Goal: Information Seeking & Learning: Check status

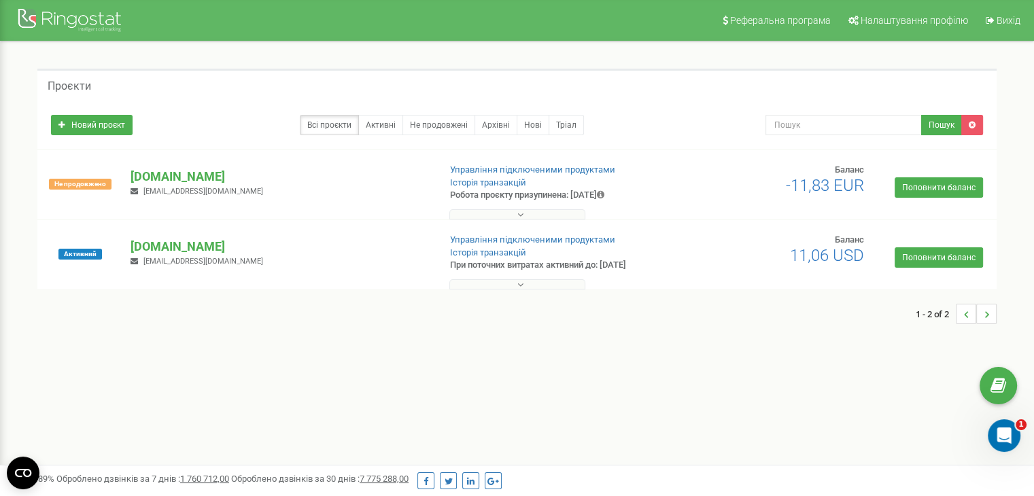
click at [490, 210] on button at bounding box center [517, 214] width 136 height 10
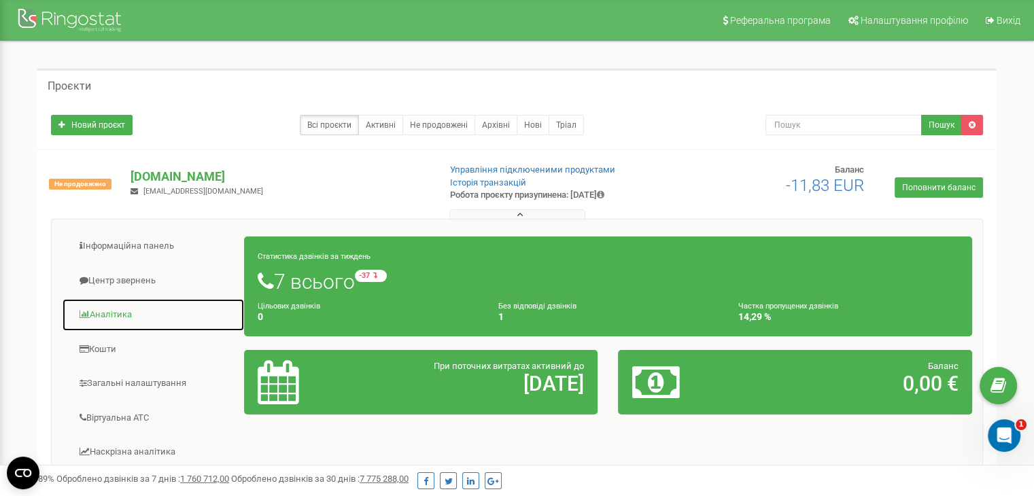
click at [118, 313] on link "Аналiтика" at bounding box center [153, 314] width 183 height 33
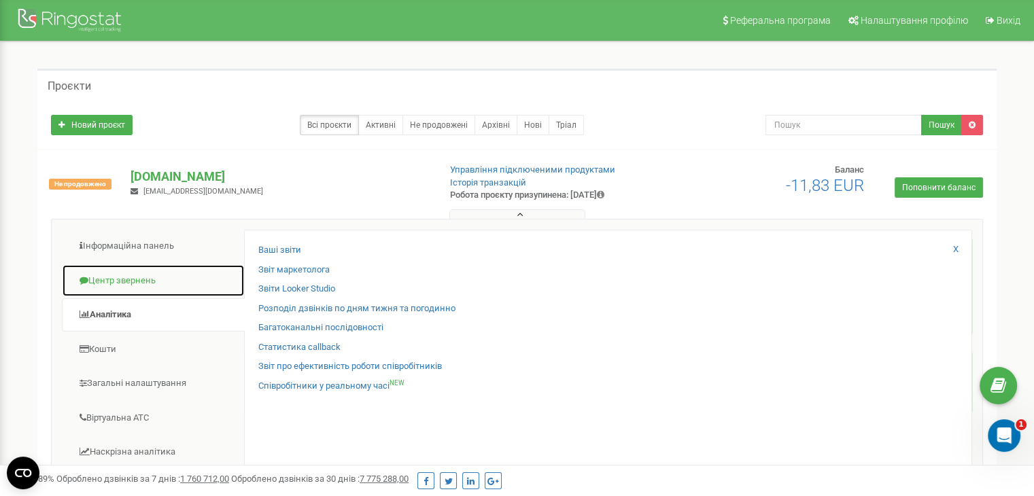
click at [184, 286] on link "Центр звернень" at bounding box center [153, 280] width 183 height 33
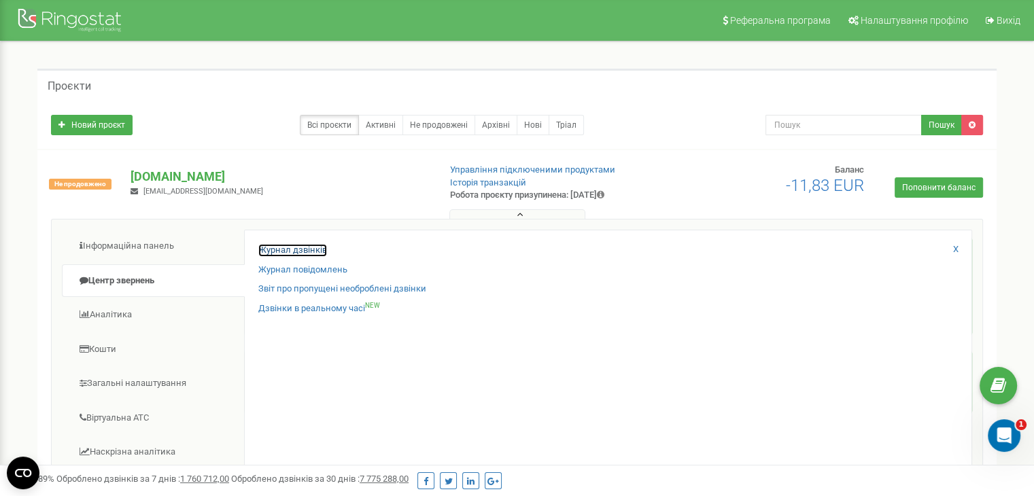
click at [273, 250] on link "Журнал дзвінків" at bounding box center [292, 250] width 69 height 13
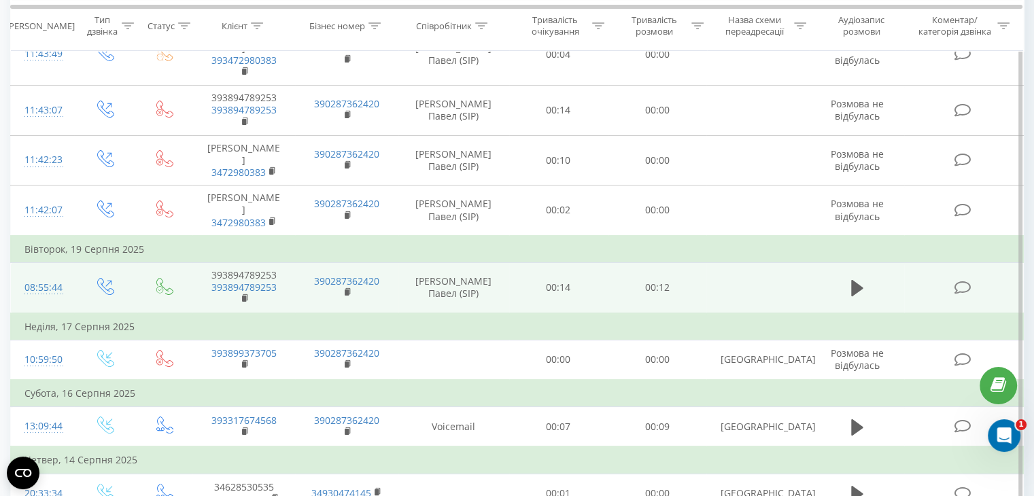
scroll to position [204, 0]
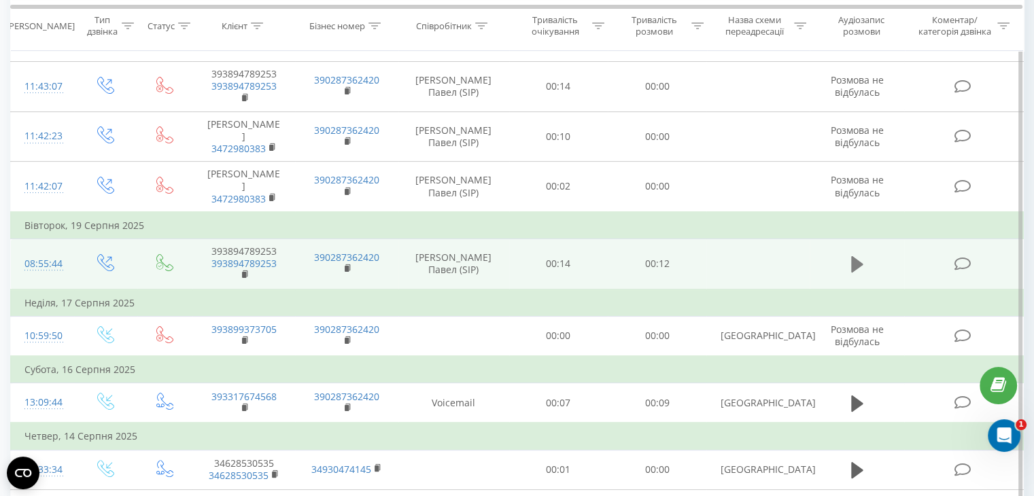
click at [854, 256] on icon at bounding box center [857, 264] width 12 height 16
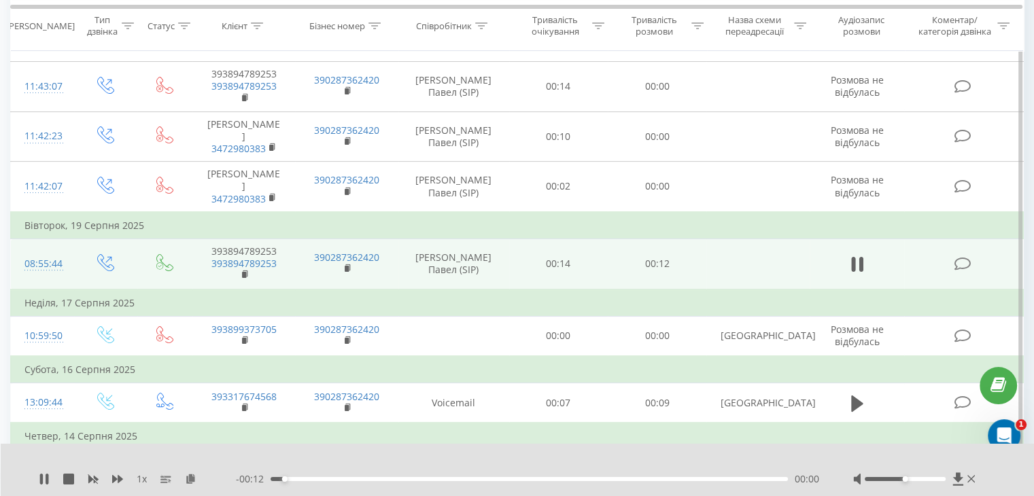
drag, startPoint x: 906, startPoint y: 482, endPoint x: 917, endPoint y: 479, distance: 11.9
click at [916, 480] on div at bounding box center [915, 480] width 125 height 14
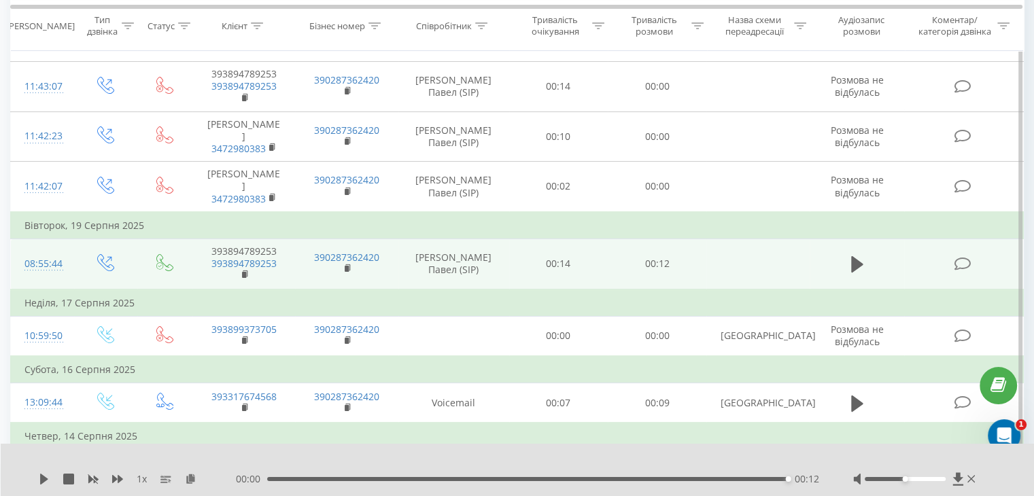
click at [862, 255] on icon at bounding box center [857, 264] width 12 height 19
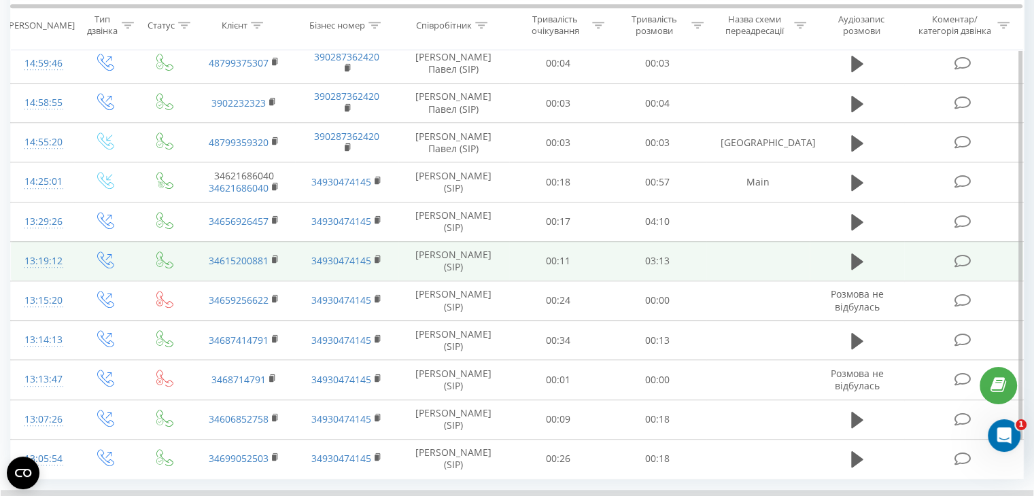
scroll to position [868, 0]
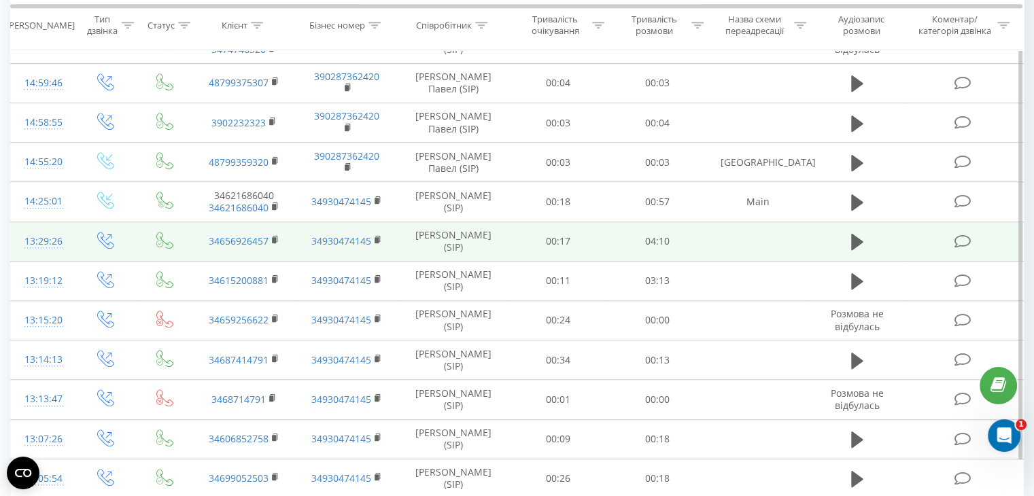
click at [572, 222] on td "00:17" at bounding box center [558, 241] width 99 height 39
click at [960, 235] on icon at bounding box center [962, 242] width 17 height 14
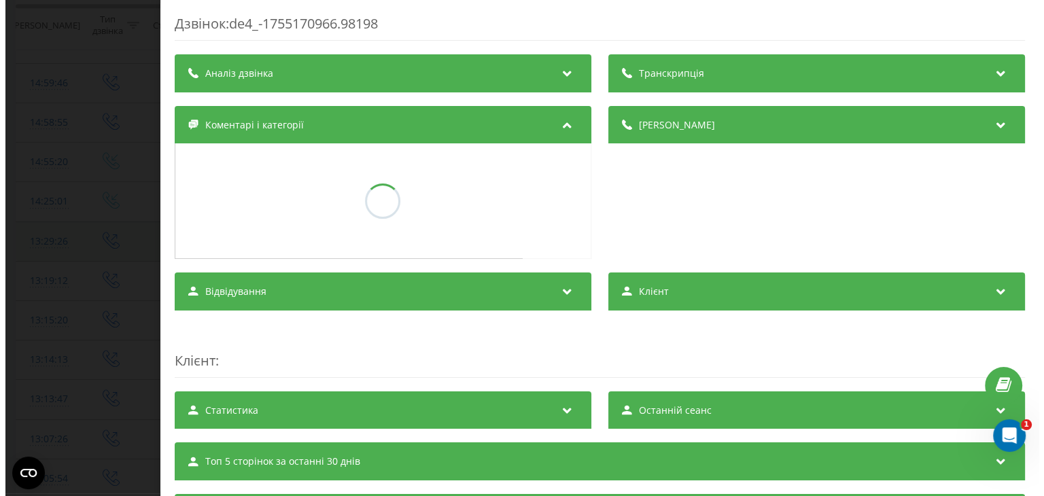
scroll to position [851, 0]
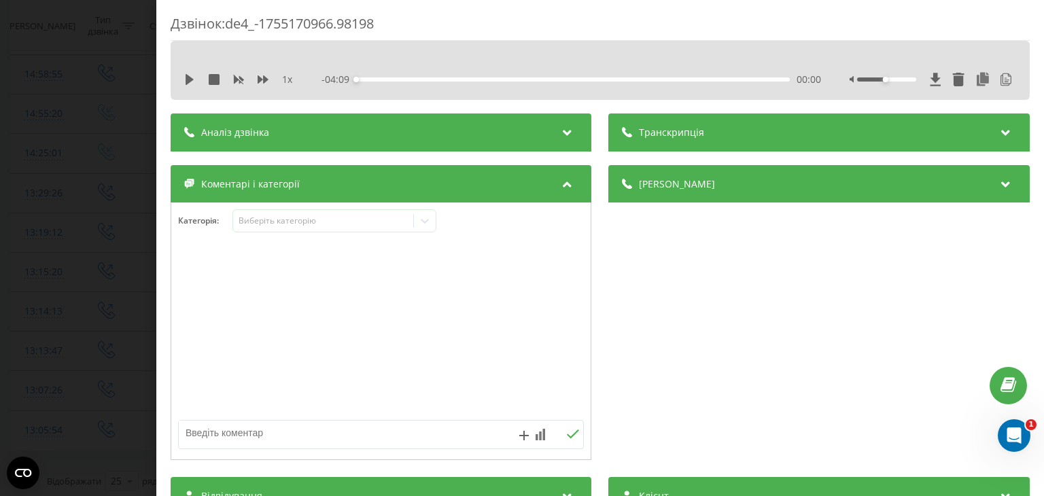
click at [998, 128] on icon at bounding box center [1006, 131] width 16 height 14
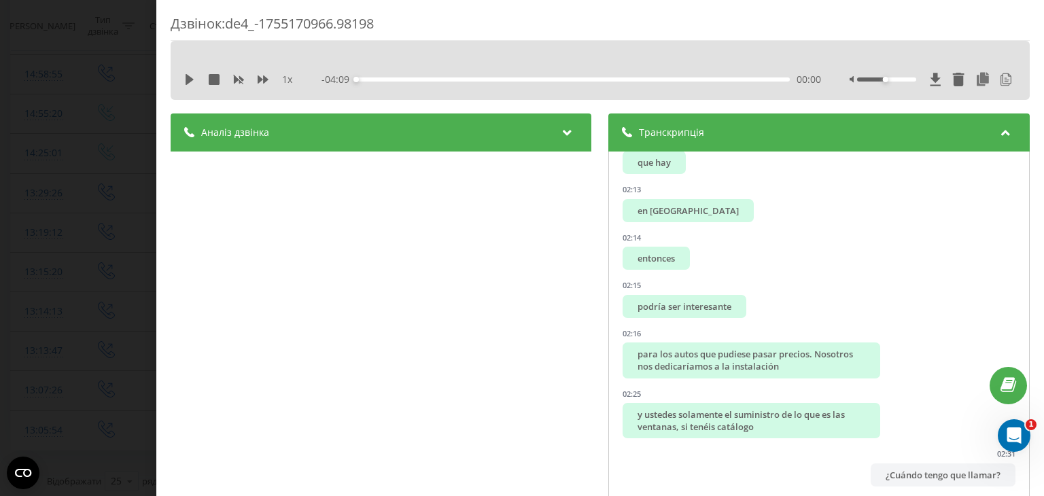
scroll to position [2108, 0]
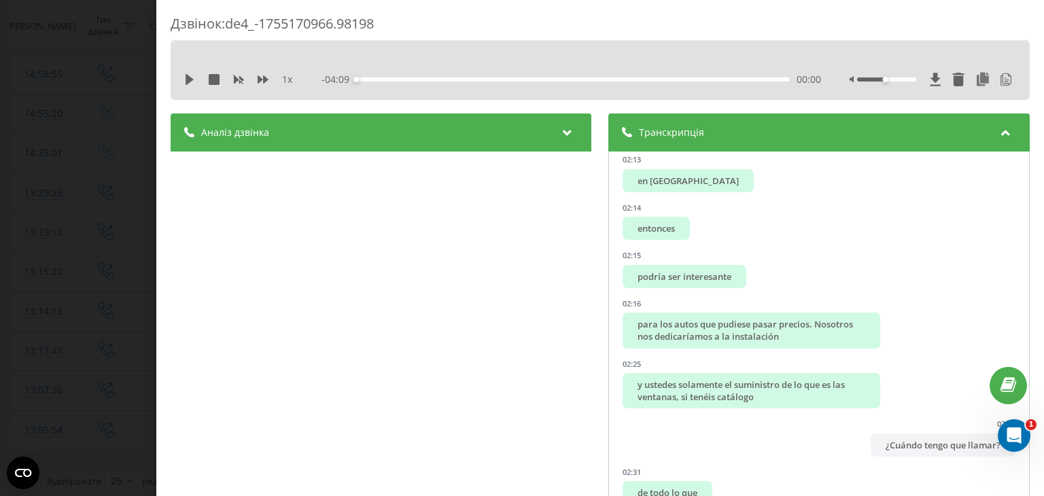
click at [998, 128] on icon at bounding box center [1006, 131] width 16 height 14
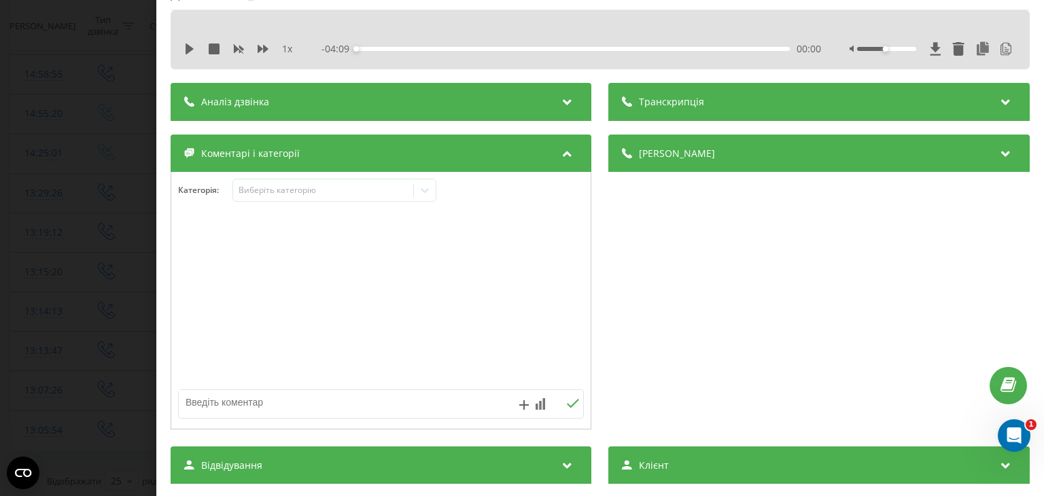
scroll to position [0, 0]
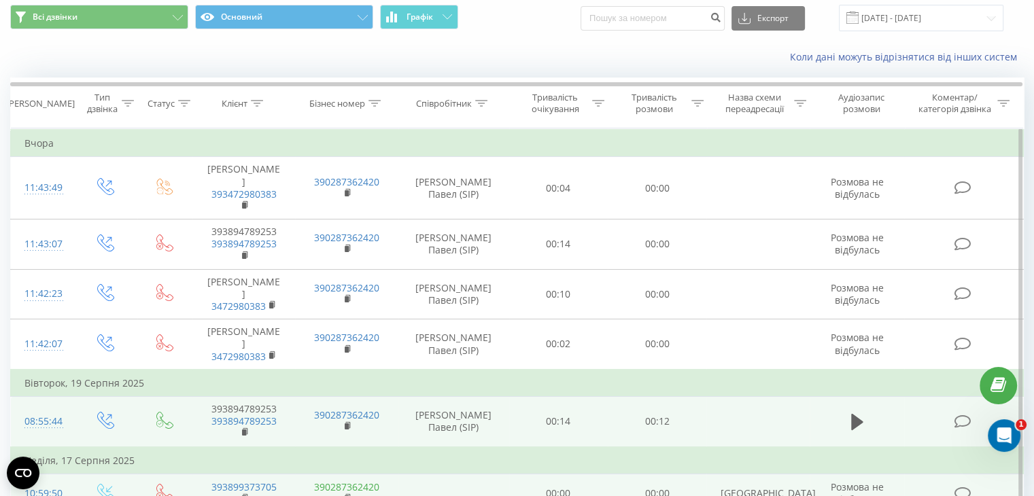
scroll to position [68, 0]
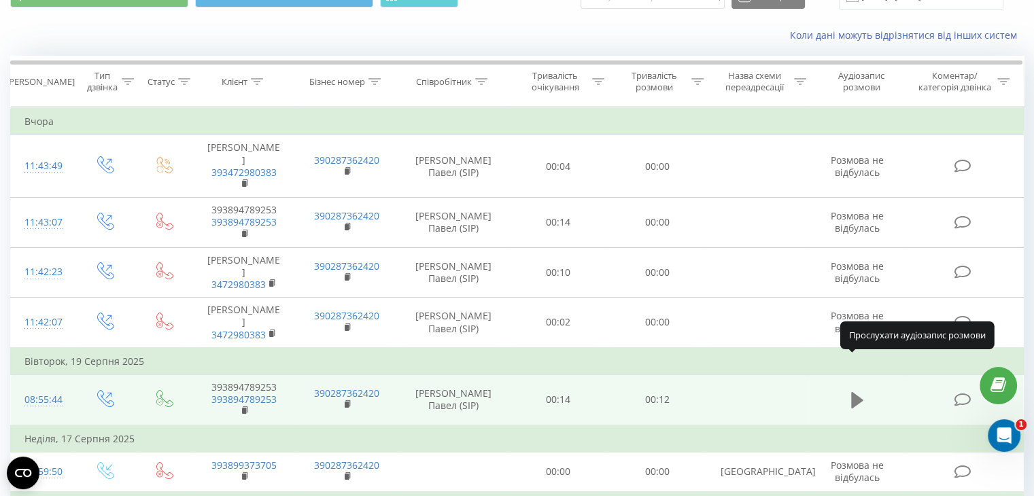
click at [854, 392] on icon at bounding box center [857, 400] width 12 height 16
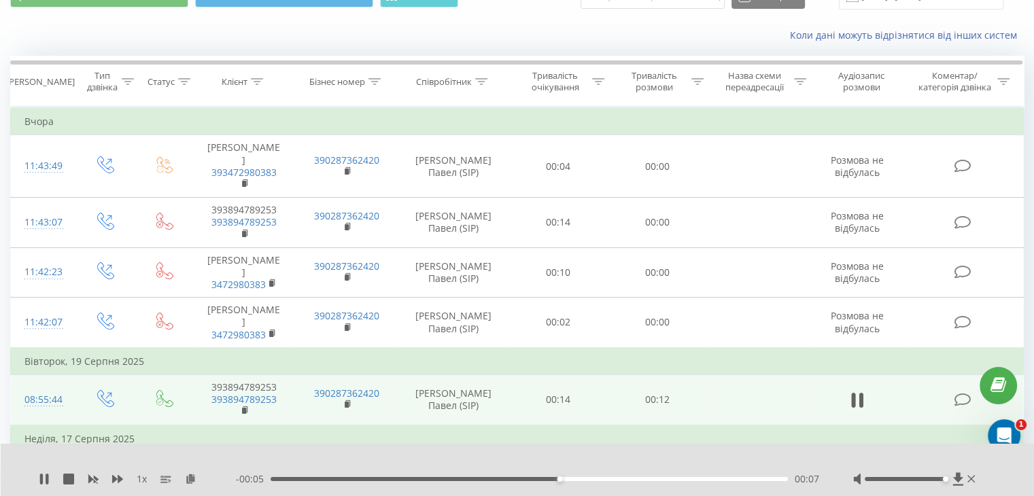
drag, startPoint x: 908, startPoint y: 478, endPoint x: 965, endPoint y: 479, distance: 57.8
click at [965, 479] on div at bounding box center [915, 480] width 125 height 14
click at [968, 479] on icon at bounding box center [971, 479] width 8 height 11
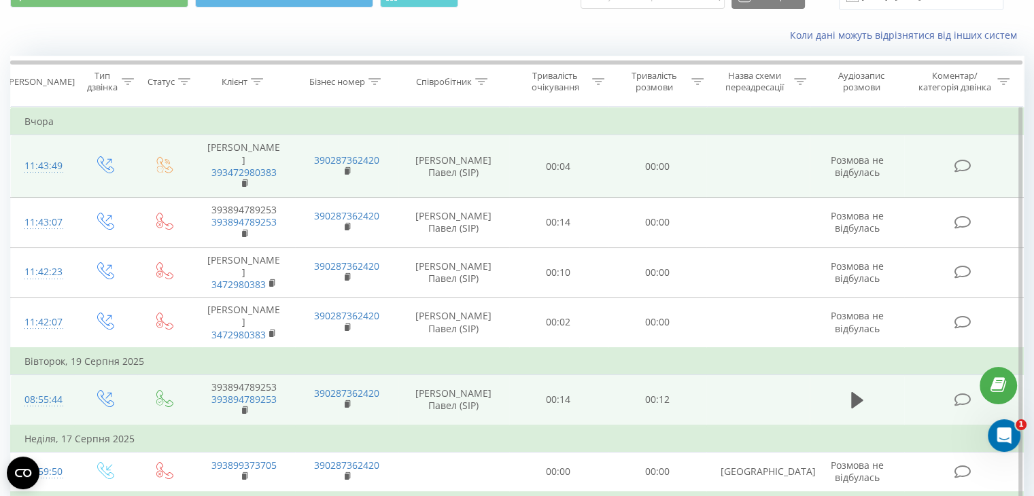
scroll to position [0, 0]
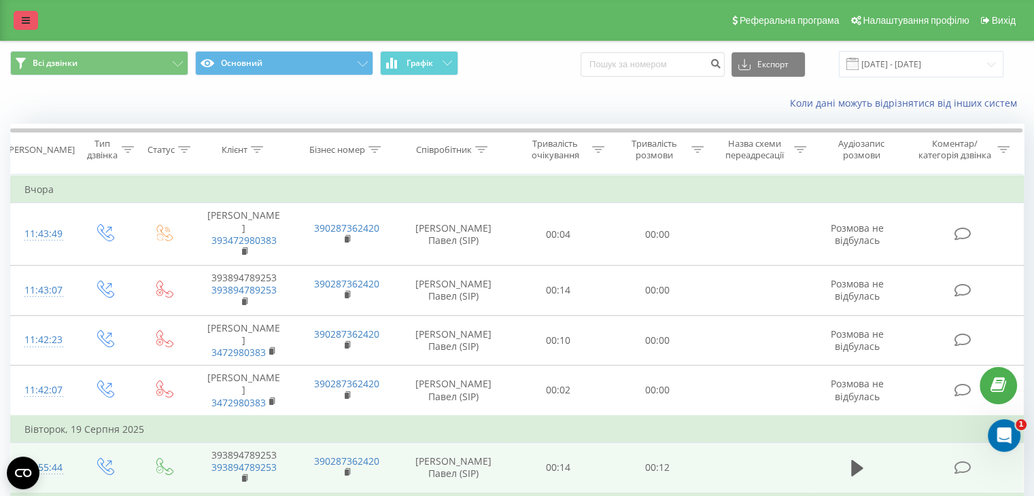
click at [30, 20] on link at bounding box center [26, 20] width 24 height 19
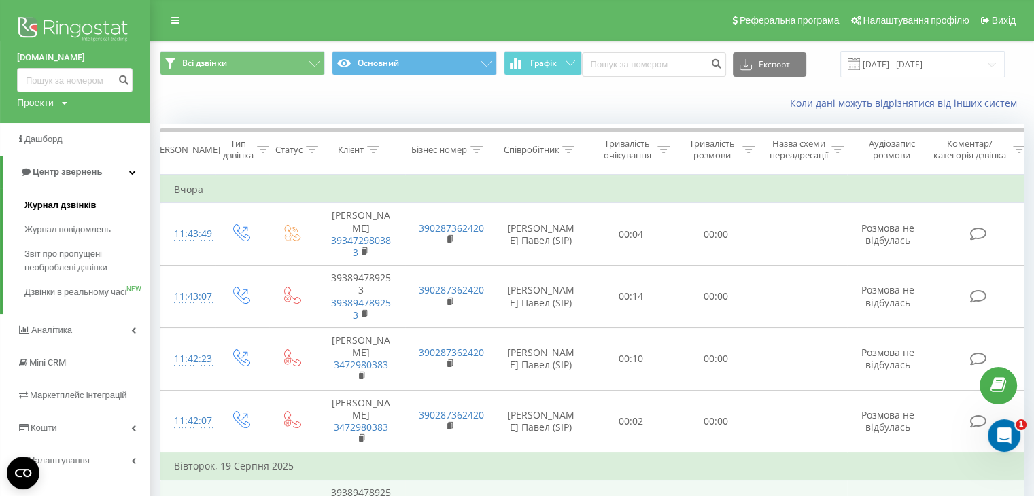
click at [79, 209] on span "Журнал дзвінків" at bounding box center [60, 206] width 72 height 14
click at [56, 137] on span "Дашборд" at bounding box center [44, 139] width 40 height 10
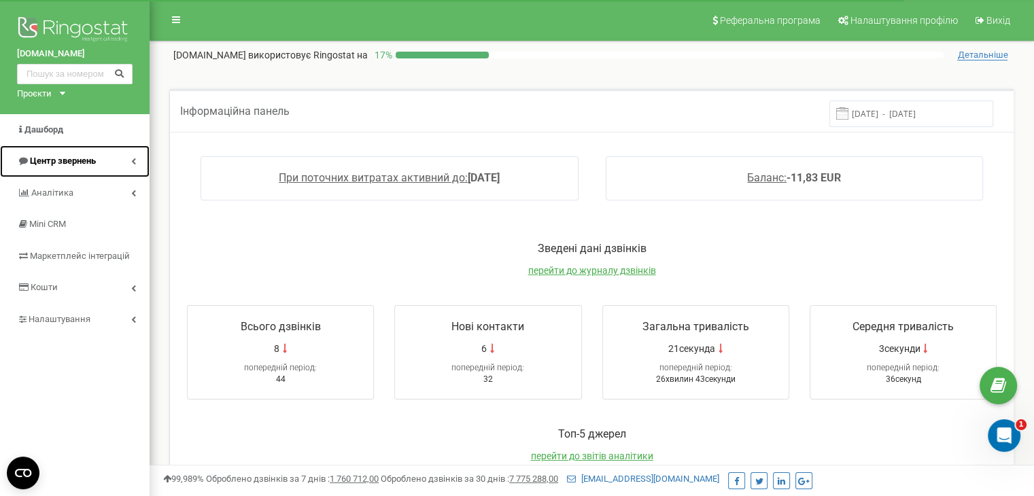
click at [135, 160] on link "Центр звернень" at bounding box center [75, 161] width 150 height 32
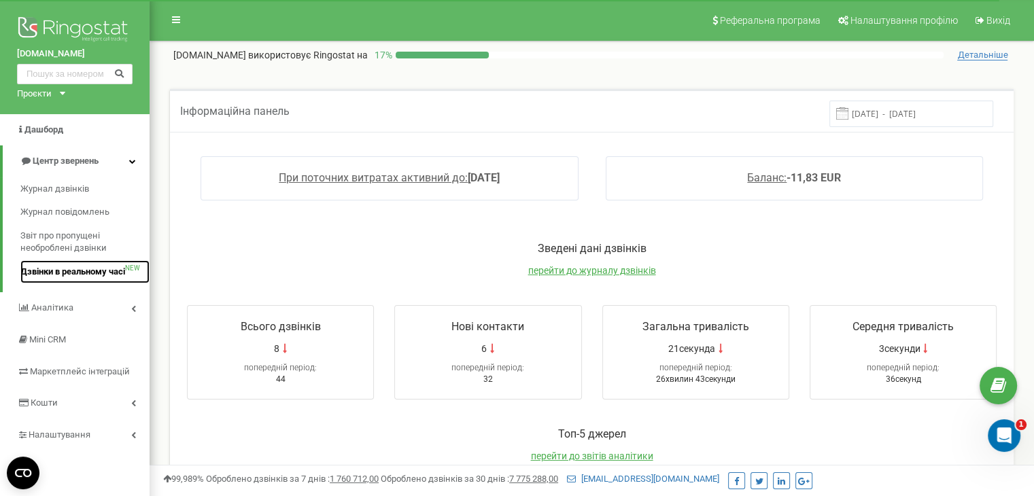
click at [71, 278] on link "Дзвінки в реальному часі NEW" at bounding box center [84, 272] width 129 height 24
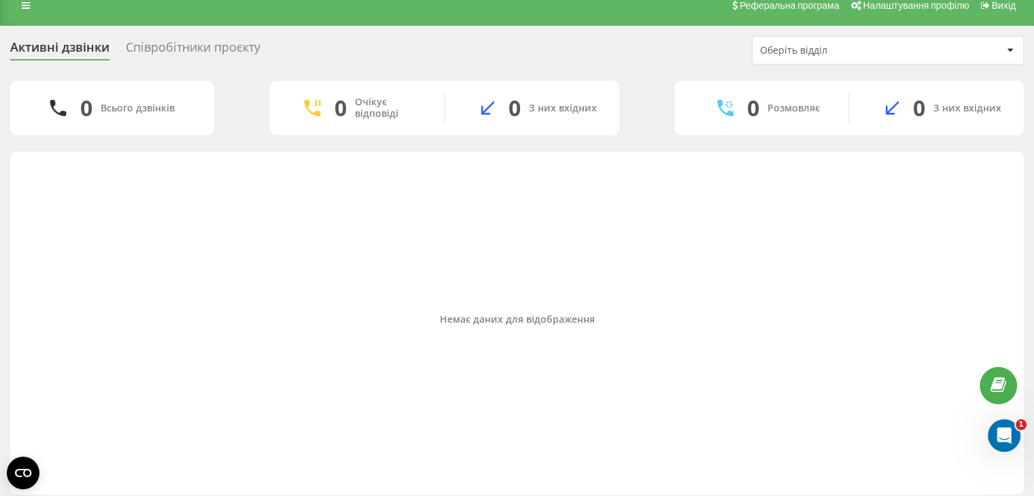
scroll to position [23, 0]
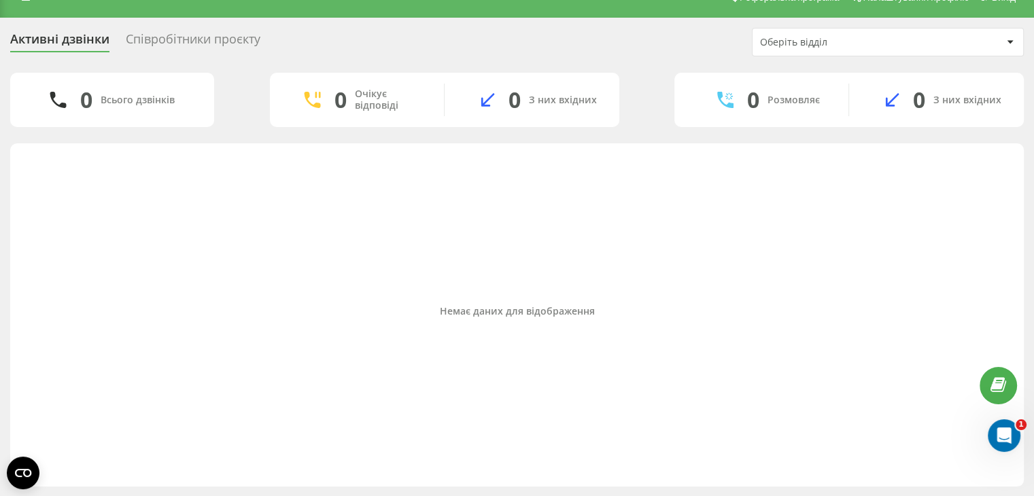
click at [199, 43] on div "Співробітники проєкту" at bounding box center [193, 42] width 135 height 21
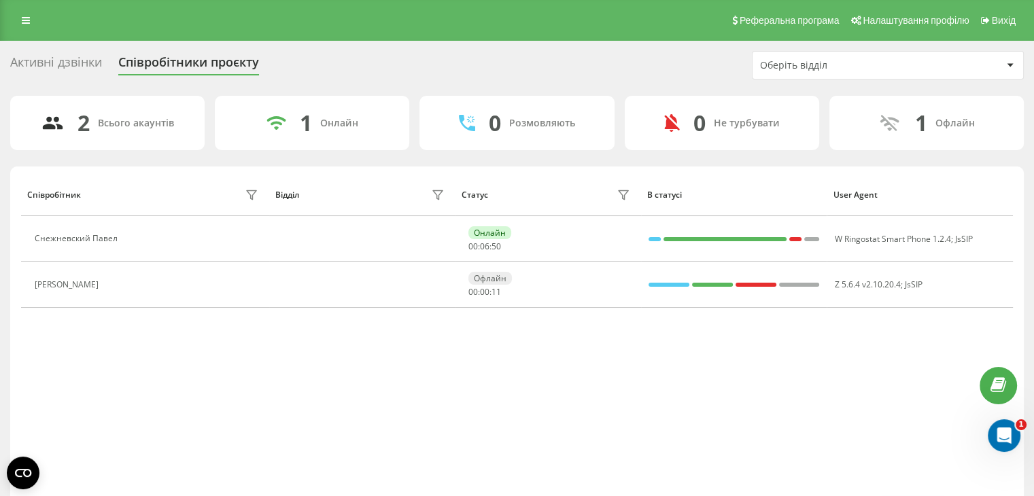
click at [71, 61] on div "Активні дзвінки" at bounding box center [56, 65] width 92 height 21
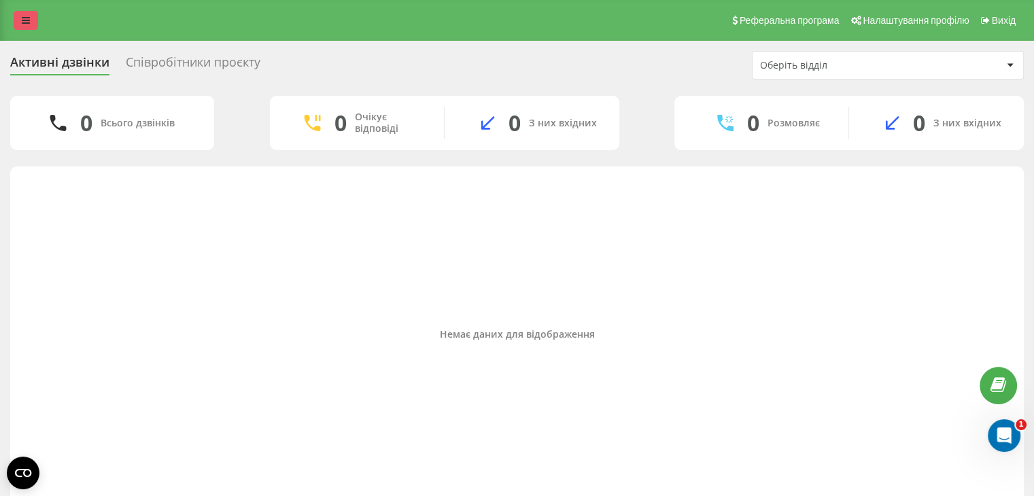
click at [24, 16] on icon at bounding box center [26, 21] width 8 height 10
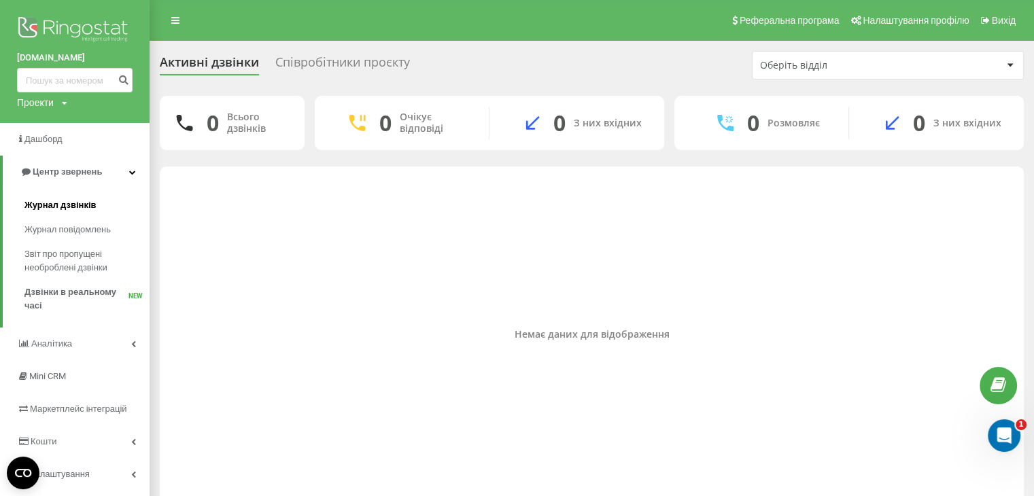
click at [63, 200] on span "Журнал дзвінків" at bounding box center [60, 206] width 72 height 14
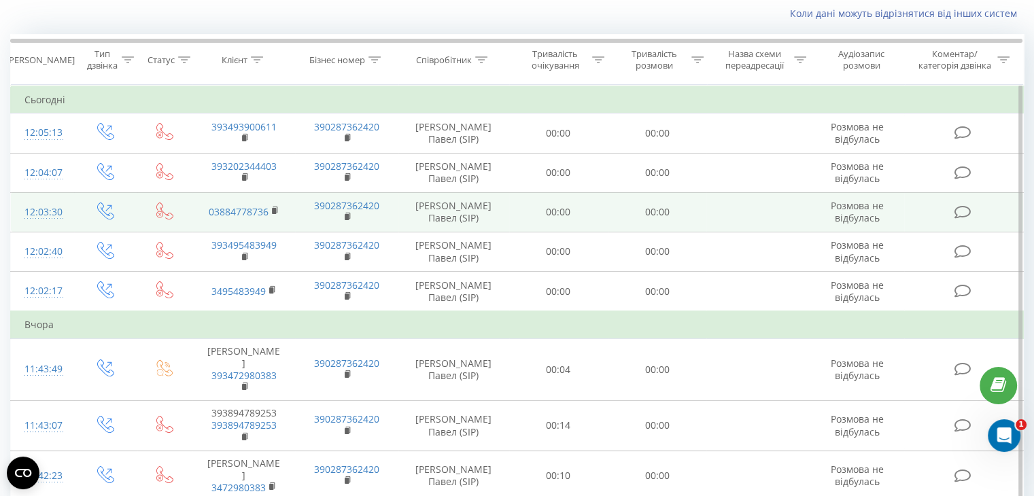
scroll to position [68, 0]
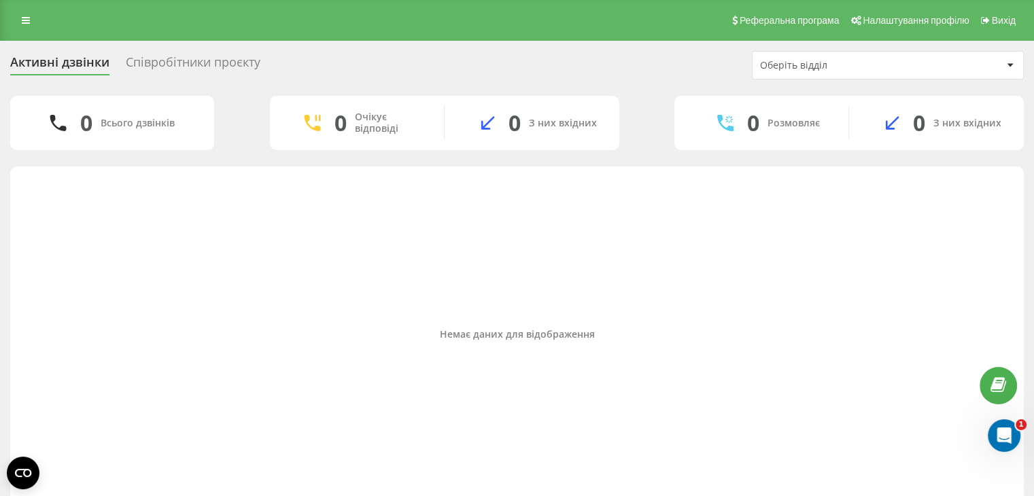
click at [540, 243] on div "Немає даних для відображення" at bounding box center [517, 334] width 992 height 323
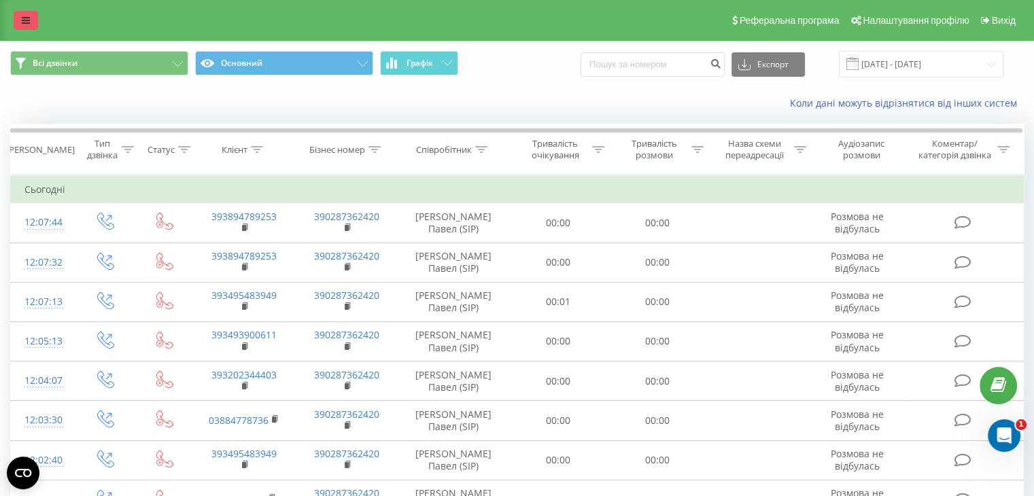
click at [24, 20] on icon at bounding box center [26, 21] width 8 height 10
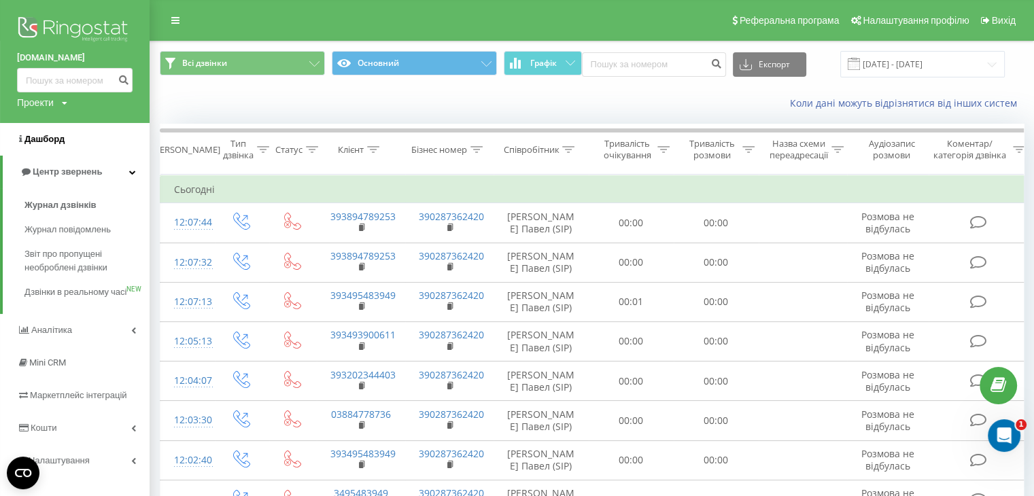
click at [48, 135] on span "Дашборд" at bounding box center [44, 139] width 40 height 10
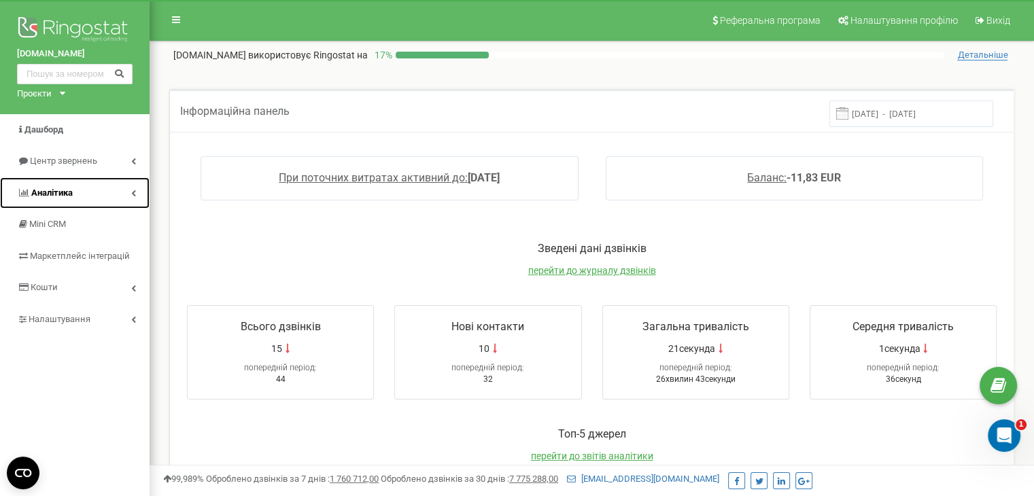
click at [42, 192] on span "Аналiтика" at bounding box center [51, 193] width 41 height 10
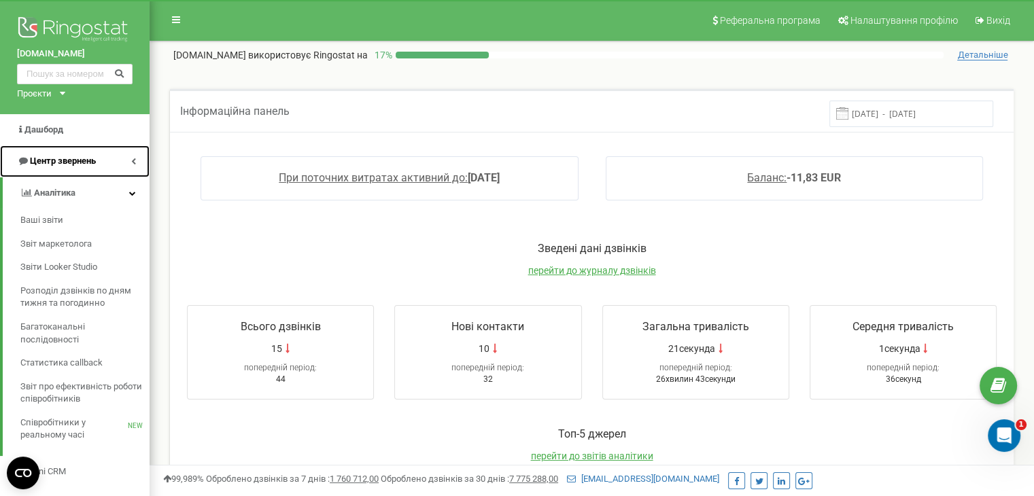
click at [76, 169] on link "Центр звернень" at bounding box center [75, 161] width 150 height 32
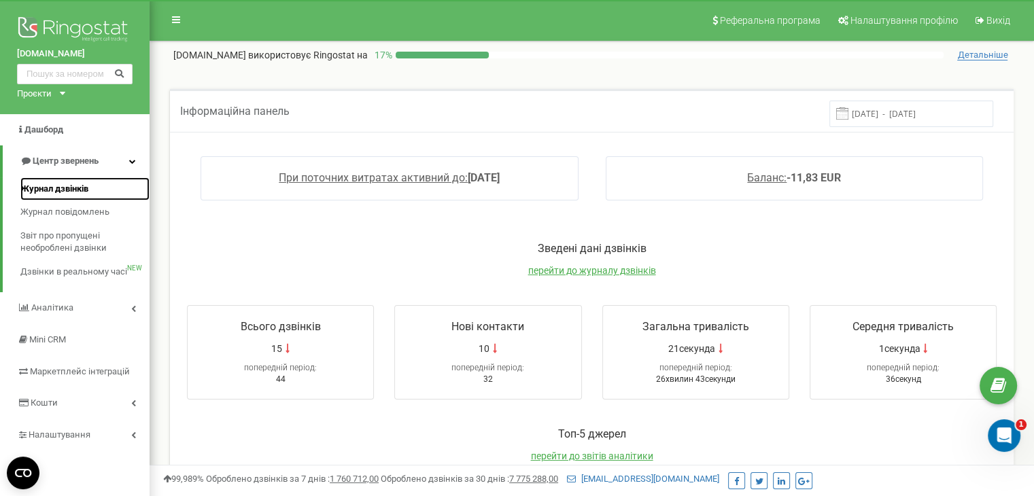
click at [72, 188] on span "Журнал дзвінків" at bounding box center [54, 189] width 68 height 13
click at [82, 192] on span "Журнал дзвінків" at bounding box center [54, 189] width 68 height 13
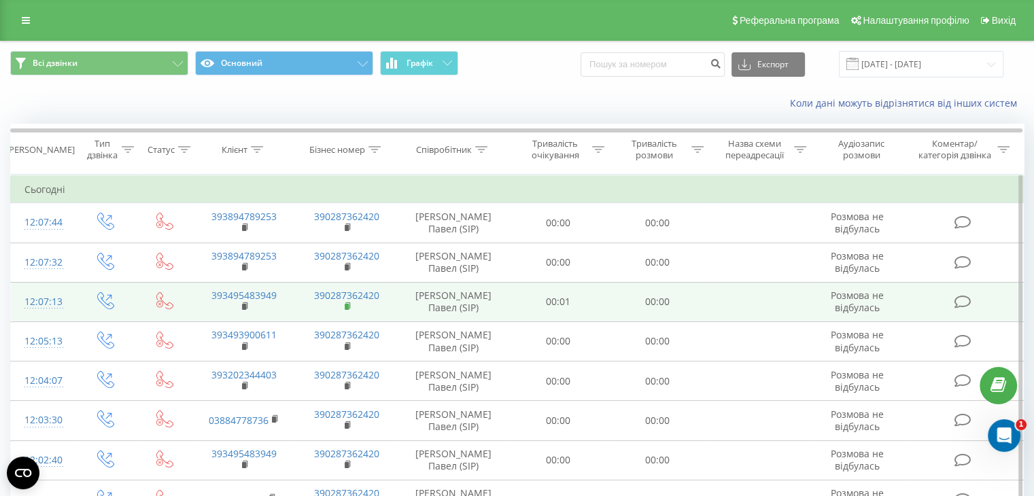
click at [345, 305] on rect at bounding box center [347, 307] width 4 height 6
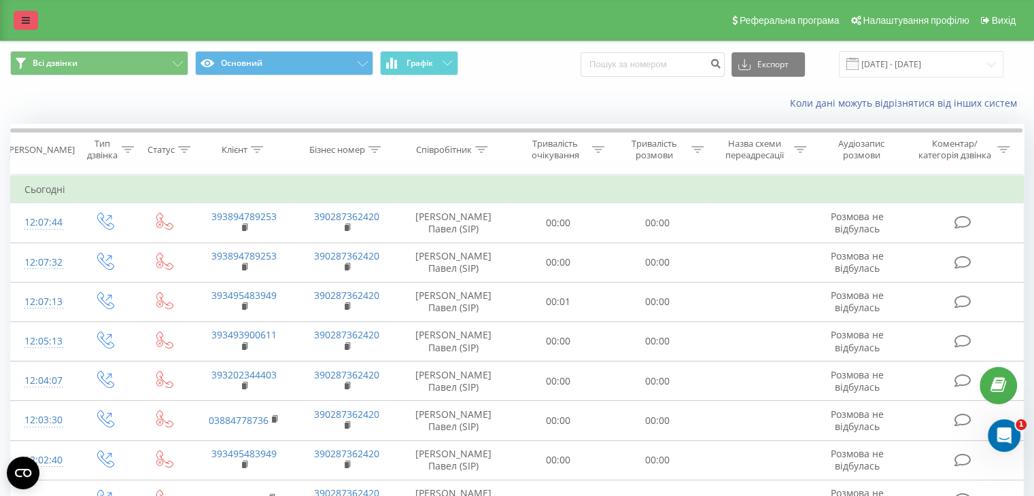
click at [19, 16] on link at bounding box center [26, 20] width 24 height 19
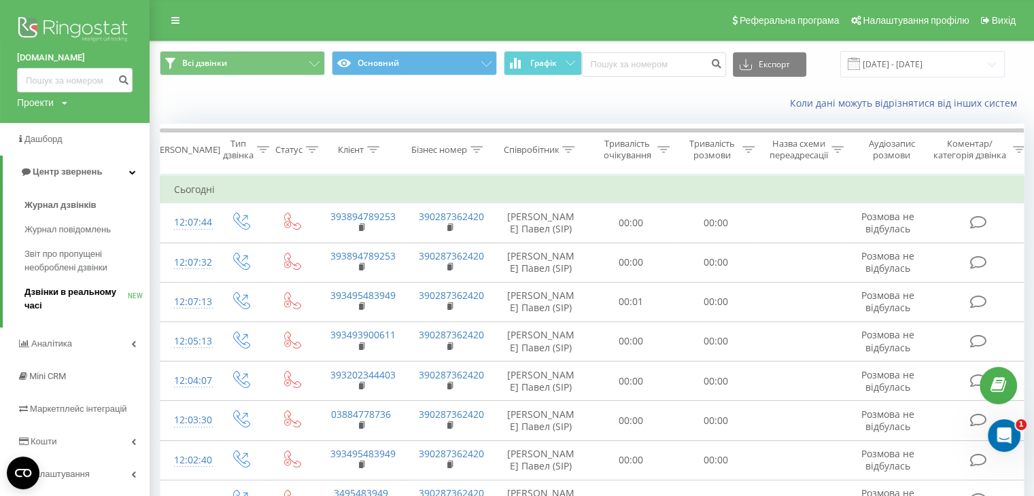
click at [62, 292] on span "Дзвінки в реальному часі" at bounding box center [75, 299] width 103 height 27
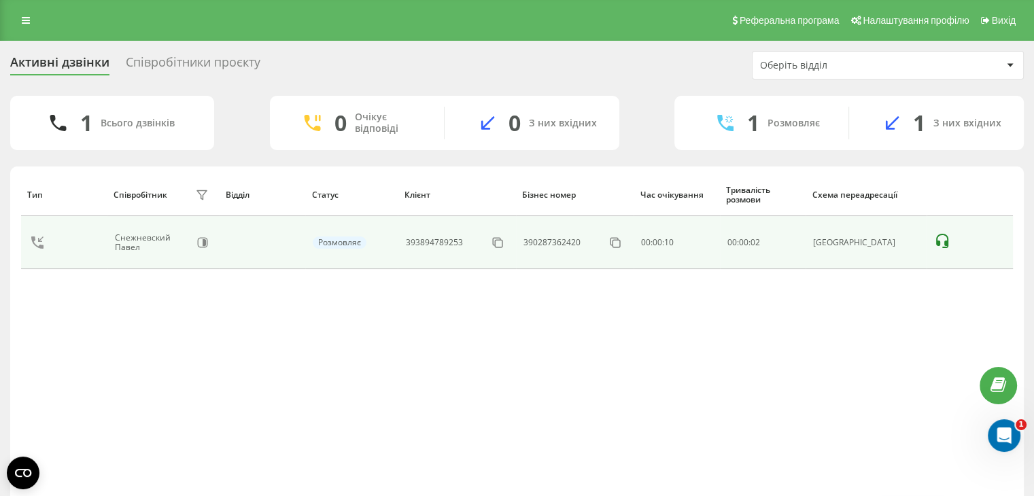
click at [936, 242] on icon at bounding box center [942, 241] width 12 height 14
click at [938, 241] on icon at bounding box center [942, 241] width 16 height 16
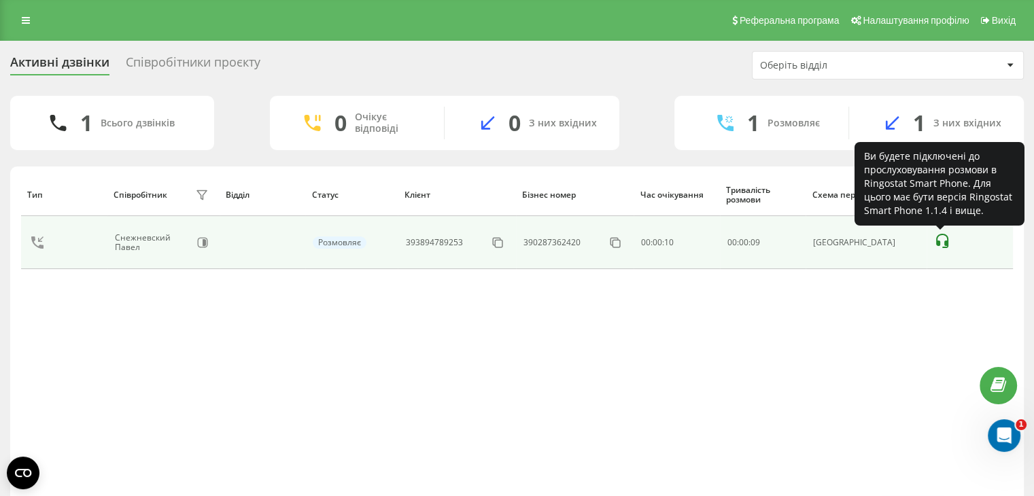
click at [938, 241] on icon at bounding box center [942, 241] width 16 height 16
click at [941, 241] on icon at bounding box center [942, 241] width 16 height 16
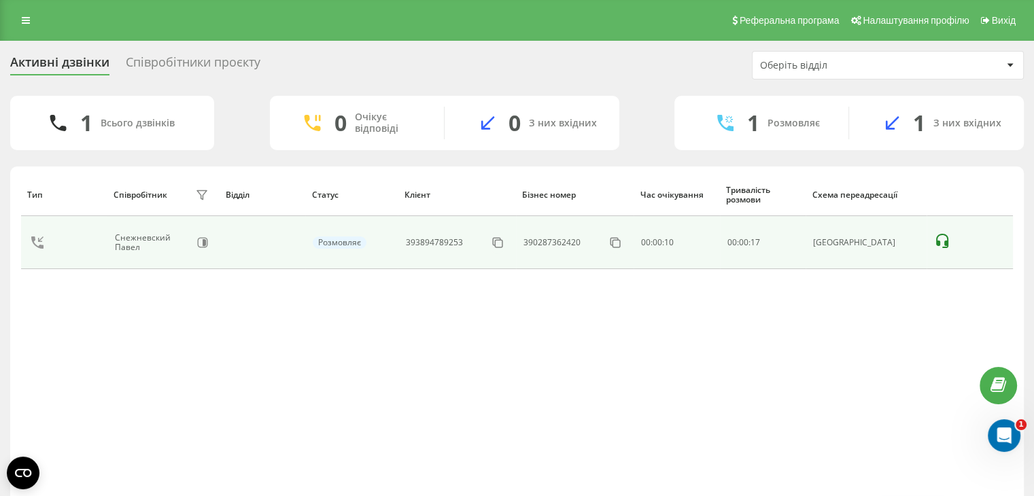
click at [862, 243] on div "[GEOGRAPHIC_DATA]" at bounding box center [866, 243] width 106 height 10
click at [942, 239] on icon at bounding box center [942, 241] width 16 height 16
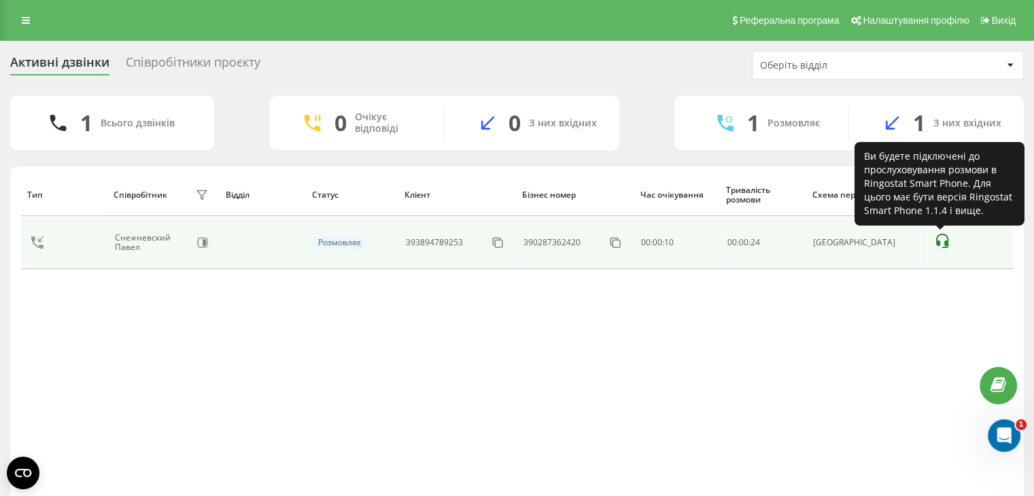
click at [942, 239] on icon at bounding box center [942, 241] width 16 height 16
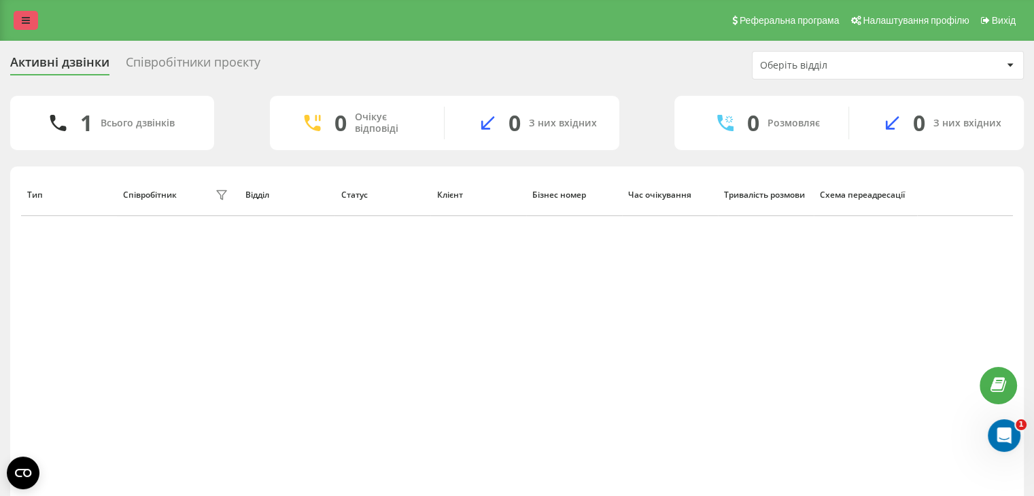
click at [30, 20] on link at bounding box center [26, 20] width 24 height 19
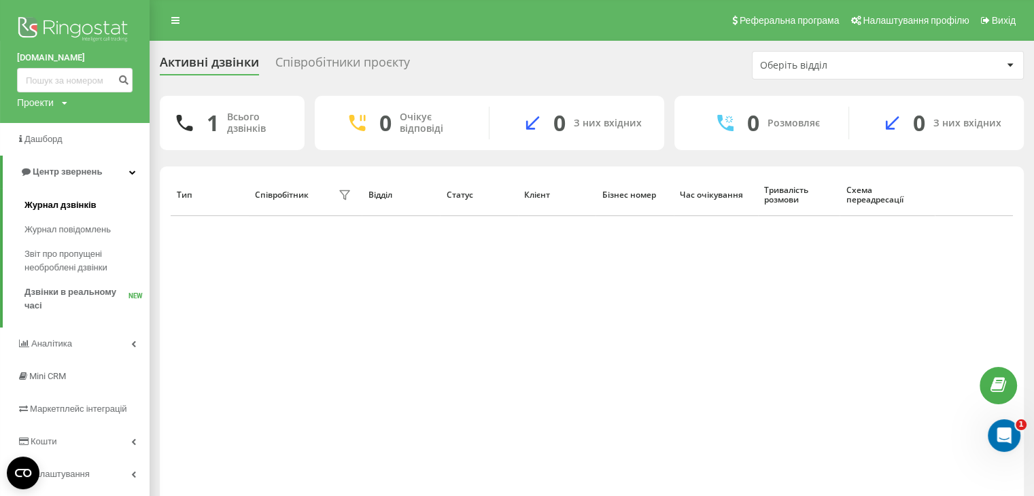
click at [52, 212] on span "Журнал дзвінків" at bounding box center [60, 206] width 72 height 14
click at [68, 210] on span "Журнал дзвінків" at bounding box center [60, 206] width 72 height 14
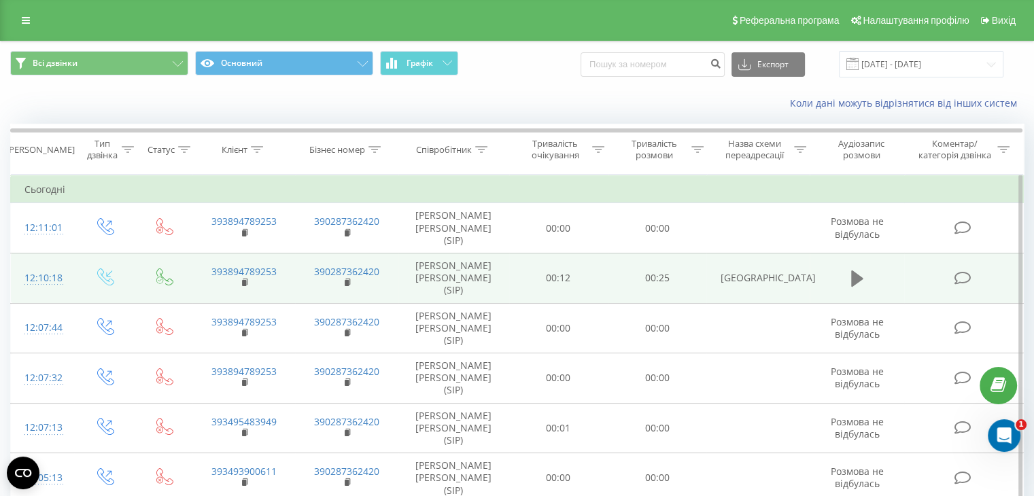
click at [865, 269] on button at bounding box center [857, 279] width 20 height 20
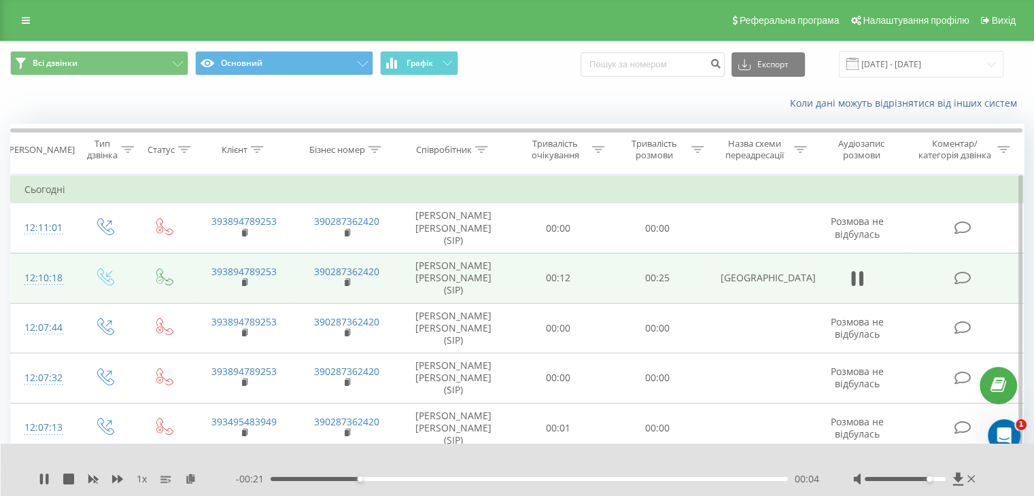
drag, startPoint x: 908, startPoint y: 481, endPoint x: 931, endPoint y: 482, distance: 23.1
click at [931, 482] on div at bounding box center [915, 480] width 125 height 14
click at [975, 482] on div at bounding box center [915, 480] width 125 height 14
click at [967, 481] on icon at bounding box center [971, 479] width 8 height 11
